Goal: Find specific page/section: Find specific page/section

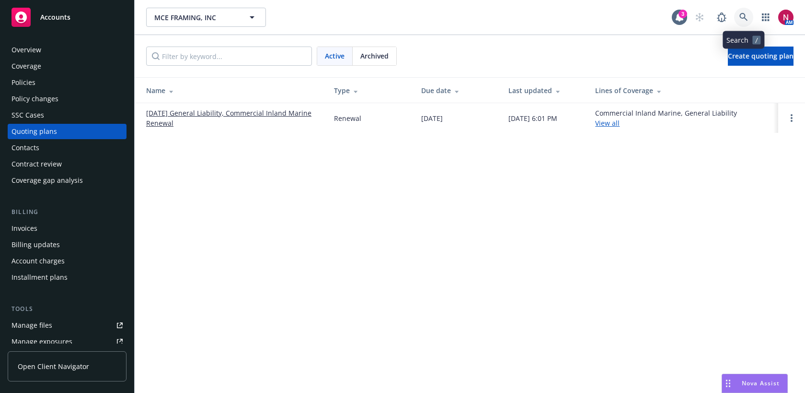
click at [745, 12] on link at bounding box center [744, 17] width 19 height 19
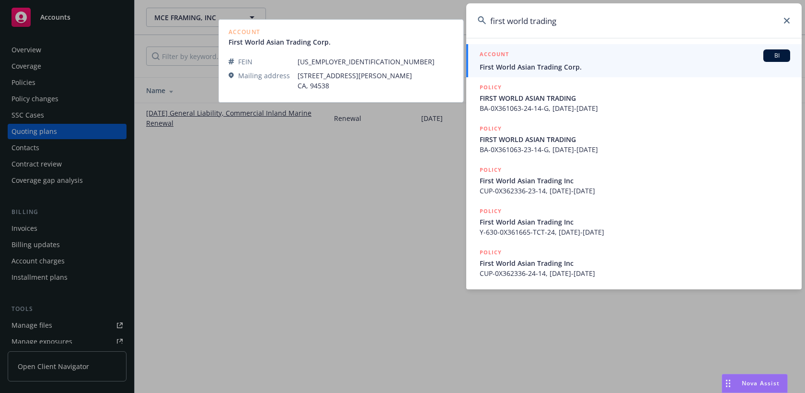
type input "first world trading"
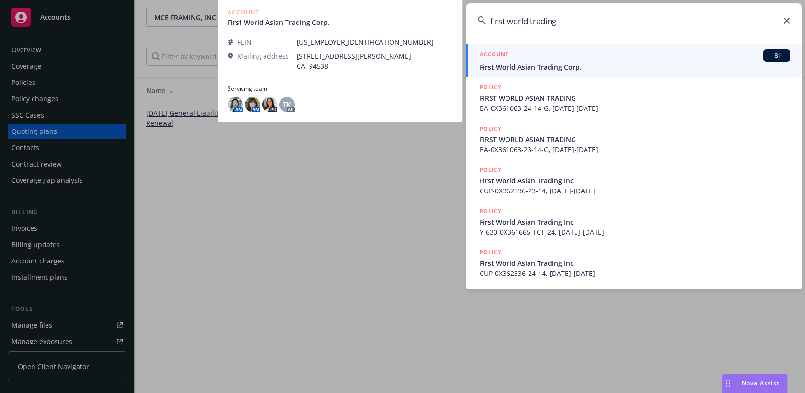
click at [681, 66] on span "First World Asian Trading Corp." at bounding box center [635, 67] width 311 height 10
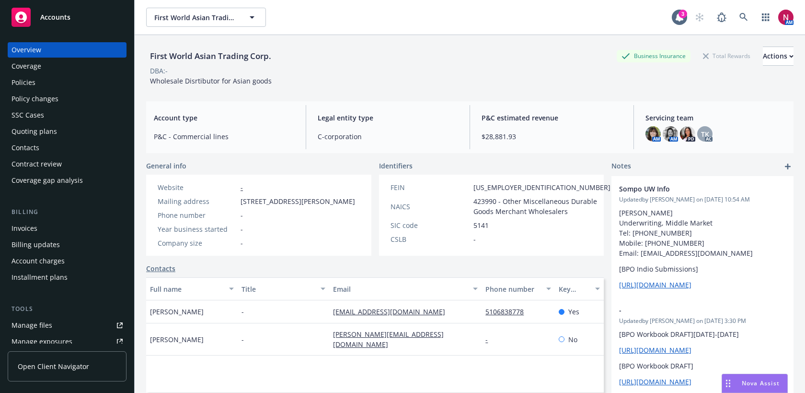
click at [89, 83] on div "Policies" at bounding box center [67, 82] width 111 height 15
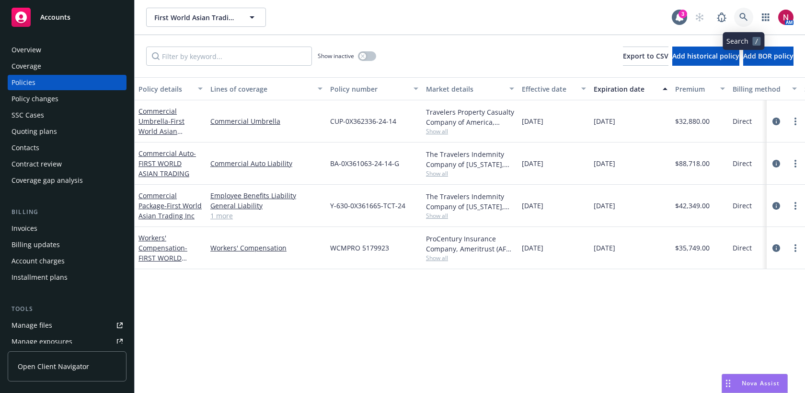
click at [746, 18] on icon at bounding box center [744, 17] width 9 height 9
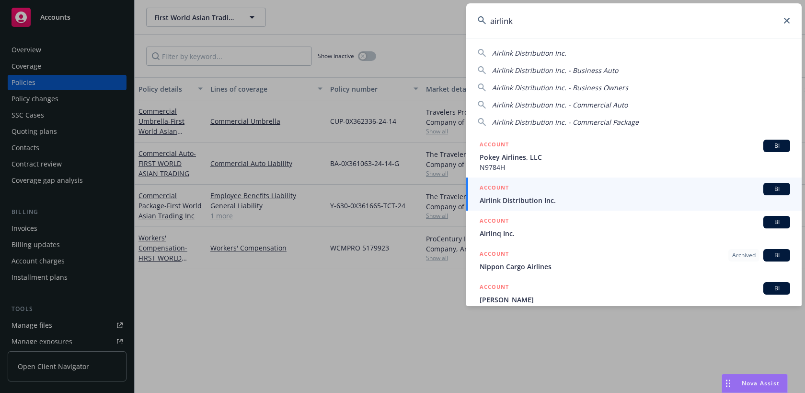
drag, startPoint x: 563, startPoint y: 22, endPoint x: 435, endPoint y: 16, distance: 128.6
click at [434, 16] on div "airlink Airlink Distribution Inc. Airlink Distribution Inc. - Business Auto Air…" at bounding box center [402, 196] width 805 height 393
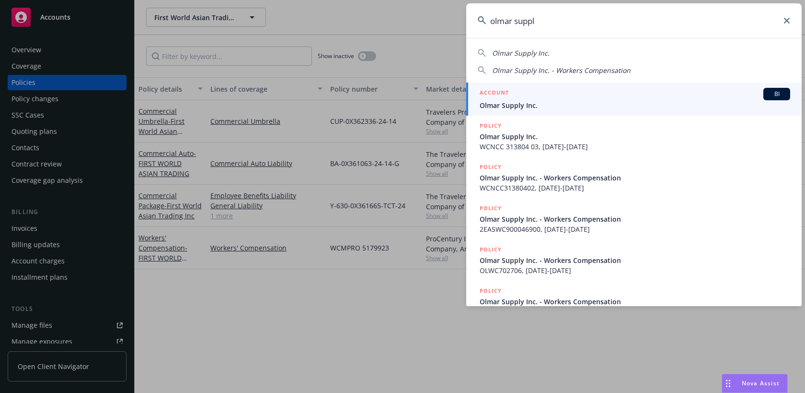
drag, startPoint x: 542, startPoint y: 23, endPoint x: 437, endPoint y: 18, distance: 104.7
click at [437, 18] on div "olmar suppl Olmar Supply Inc. Olmar Supply Inc. - Workers Compensation ACCOUNT …" at bounding box center [402, 196] width 805 height 393
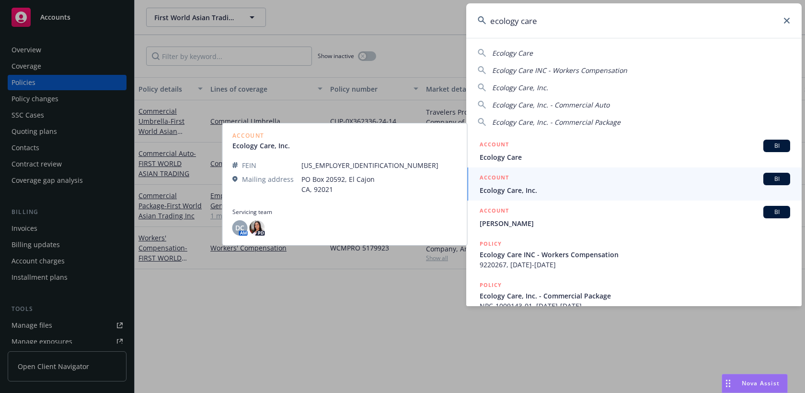
type input "ecology care"
